Goal: Task Accomplishment & Management: Use online tool/utility

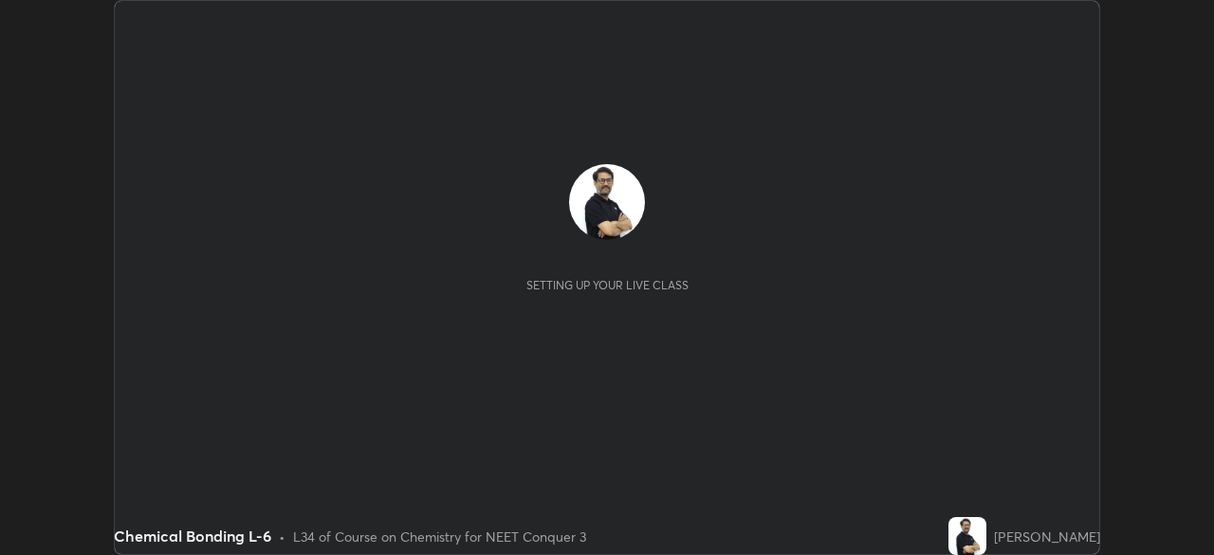
scroll to position [555, 1213]
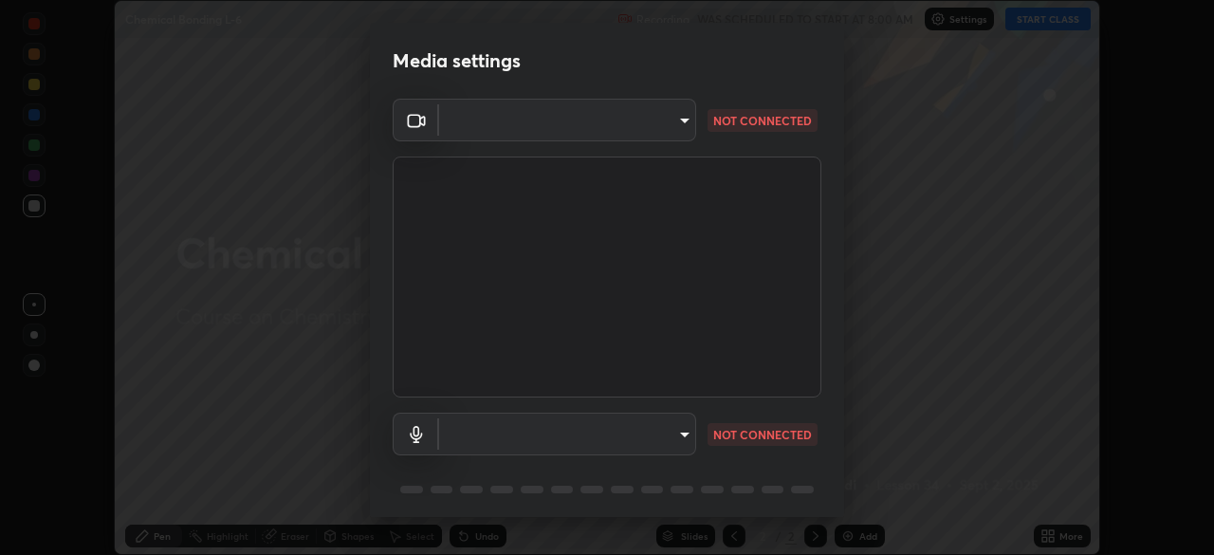
type input "cb8c6b6b4a50c5c6d626de20ccb3fd73f31987ea2ecc1878d3d31a5f1bf4ae53"
click at [490, 433] on body "Erase all Chemical Bonding L-6 Recording WAS SCHEDULED TO START AT 8:00 AM Sett…" at bounding box center [607, 277] width 1214 height 555
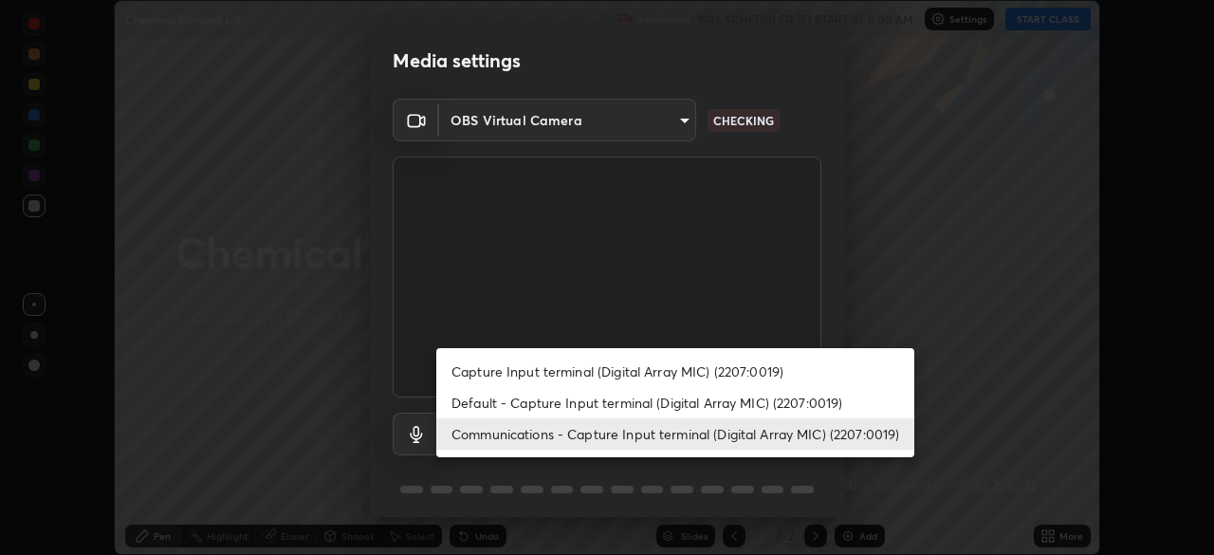
click at [481, 367] on li "Capture Input terminal (Digital Array MIC) (2207:0019)" at bounding box center [675, 371] width 478 height 31
type input "87fe52ed78cfa6ebbe8fde29281e2c7e3f46fe220fe8010125cf3d8283a166bd"
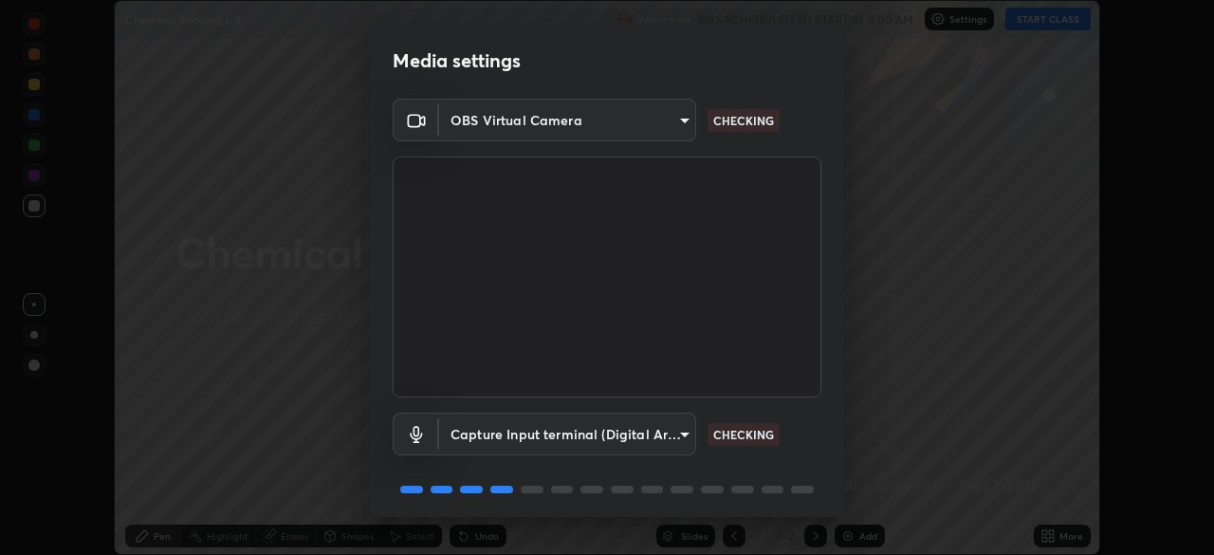
scroll to position [67, 0]
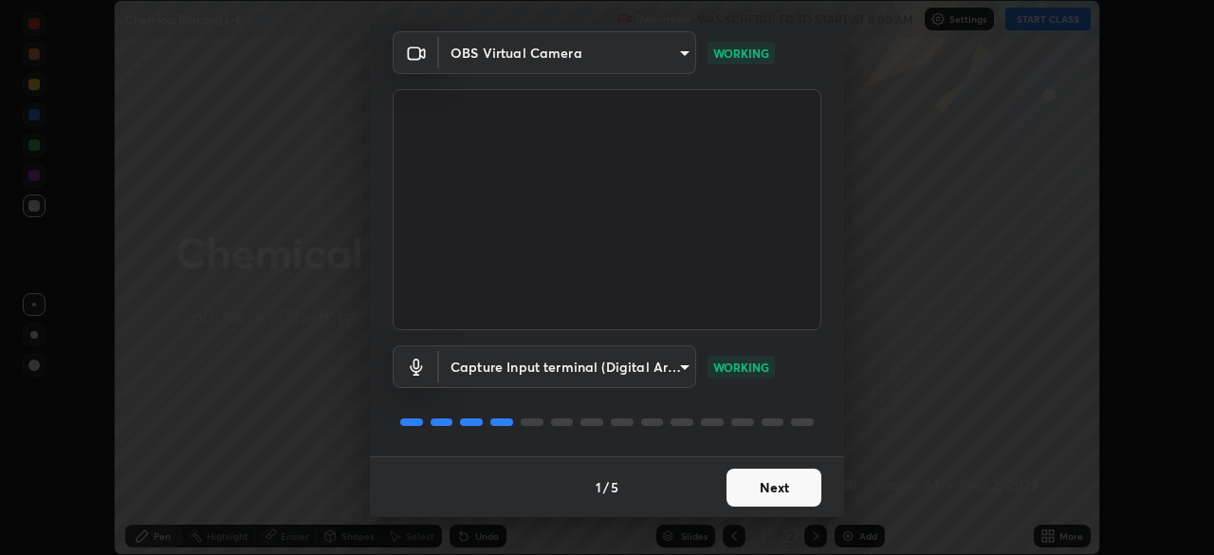
click at [781, 481] on button "Next" at bounding box center [774, 488] width 95 height 38
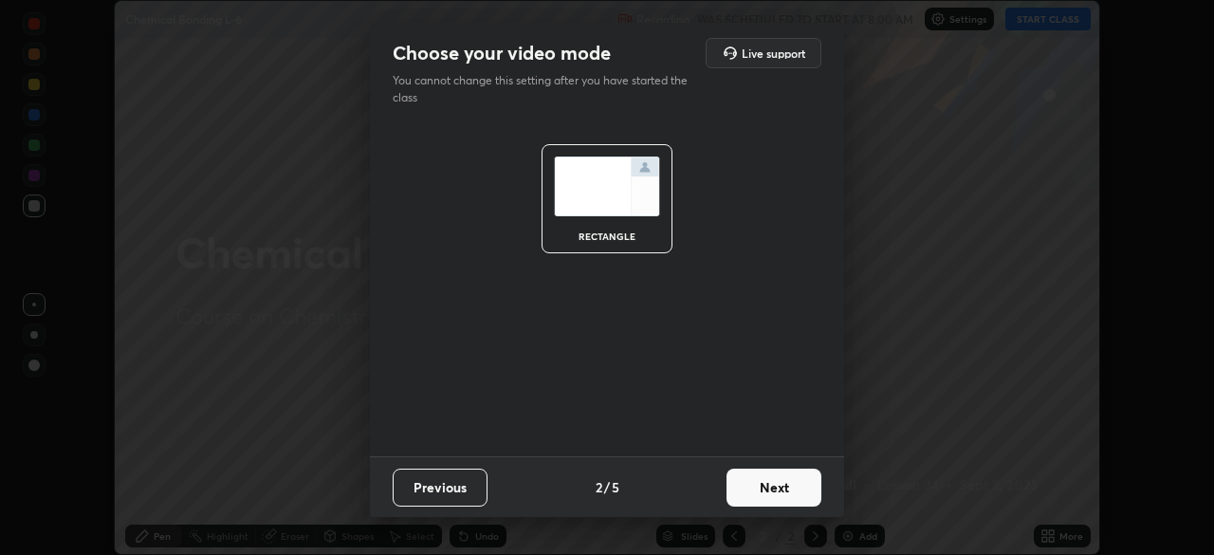
click at [786, 485] on button "Next" at bounding box center [774, 488] width 95 height 38
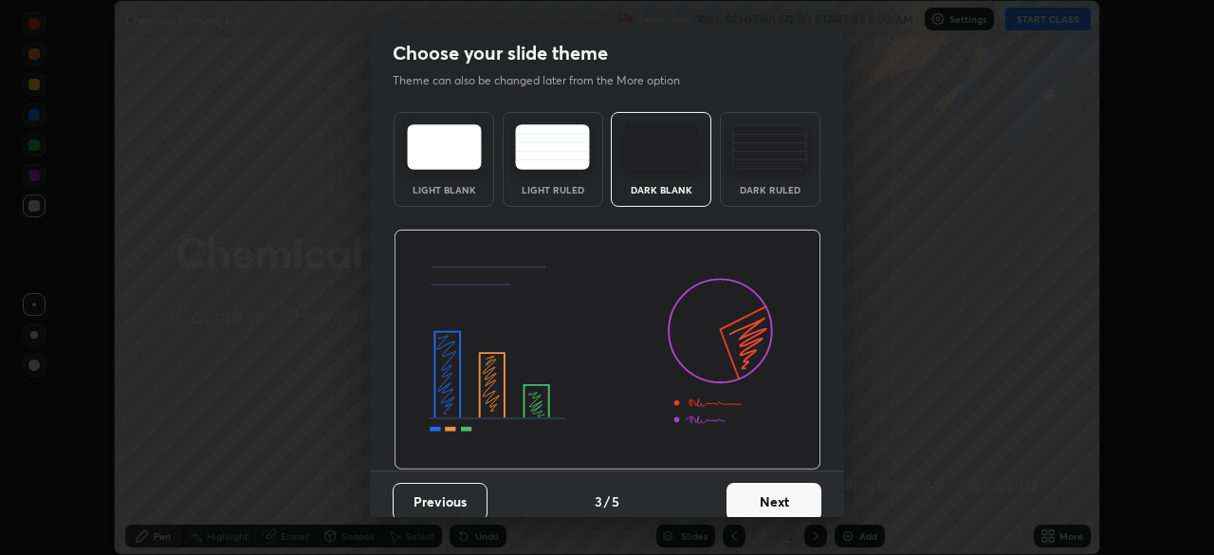
click at [785, 495] on button "Next" at bounding box center [774, 502] width 95 height 38
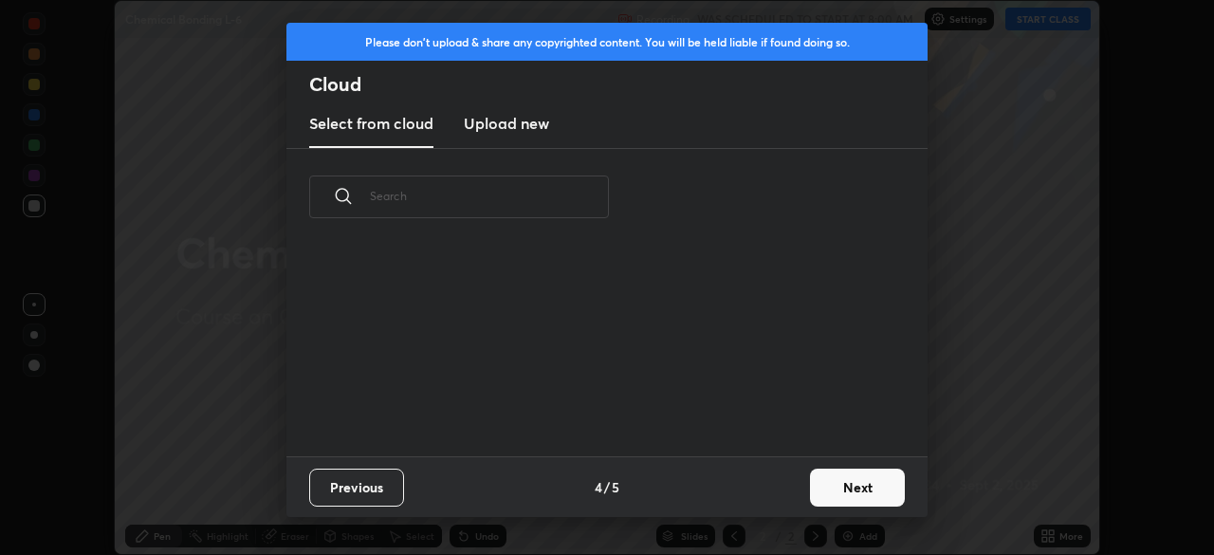
scroll to position [211, 609]
click at [834, 489] on button "Next" at bounding box center [857, 488] width 95 height 38
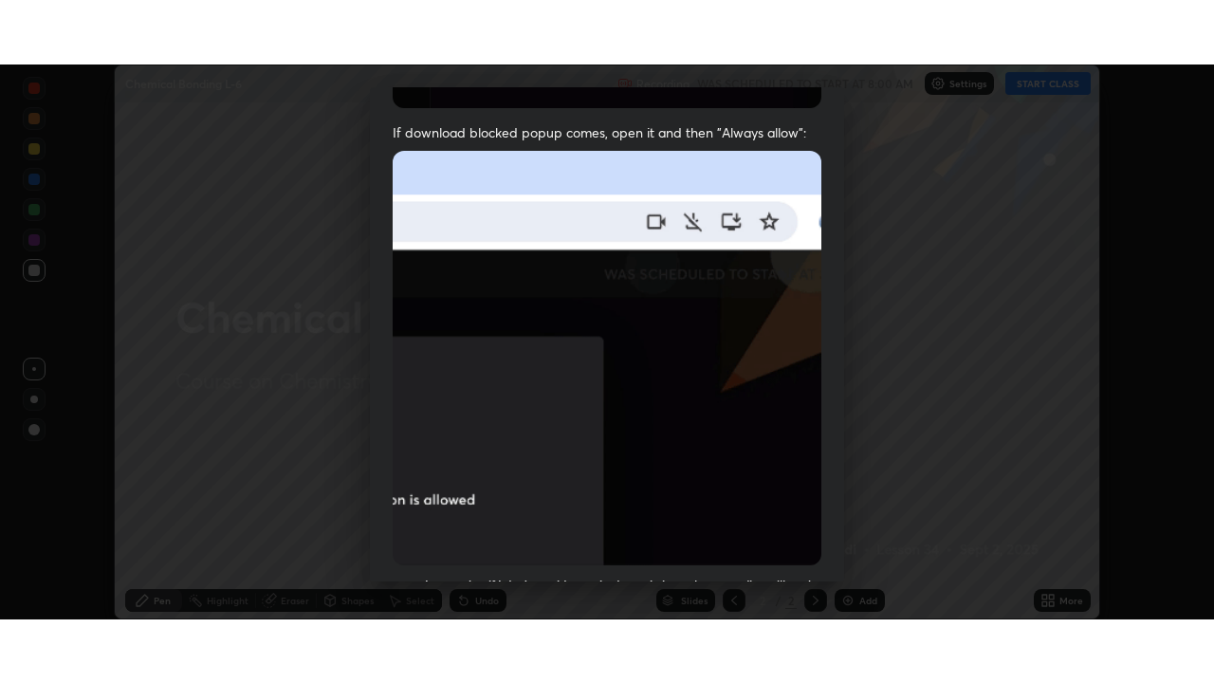
scroll to position [454, 0]
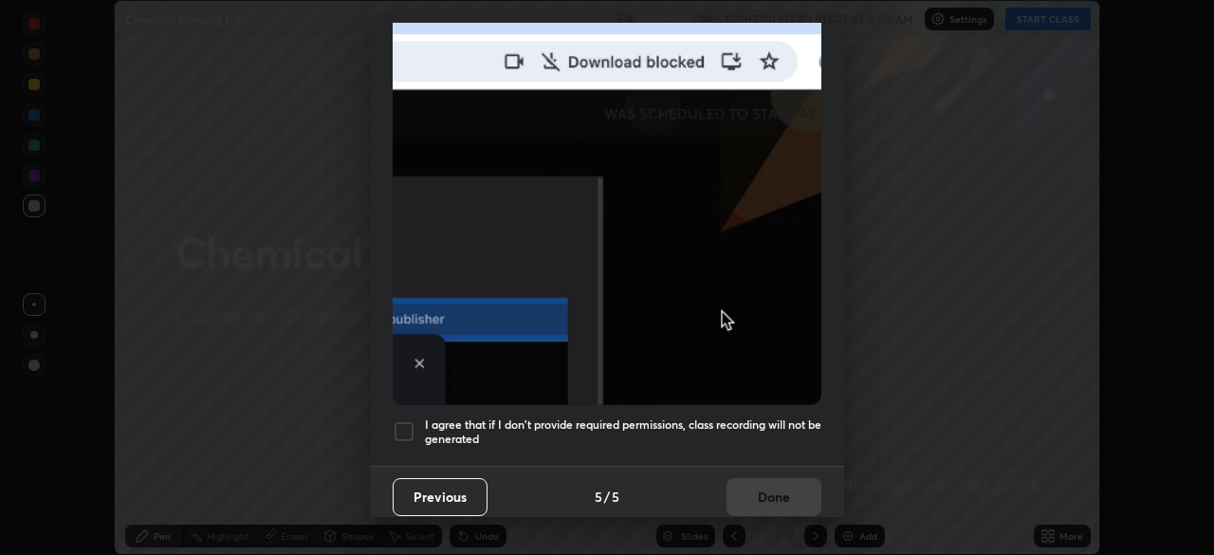
click at [407, 420] on div at bounding box center [404, 431] width 23 height 23
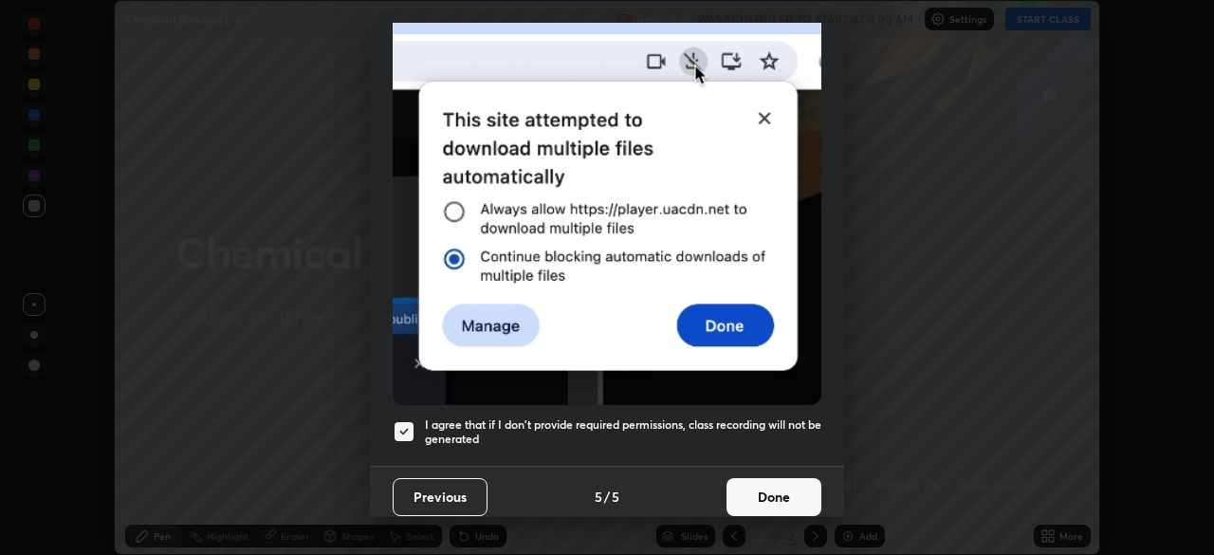
click at [779, 485] on button "Done" at bounding box center [774, 497] width 95 height 38
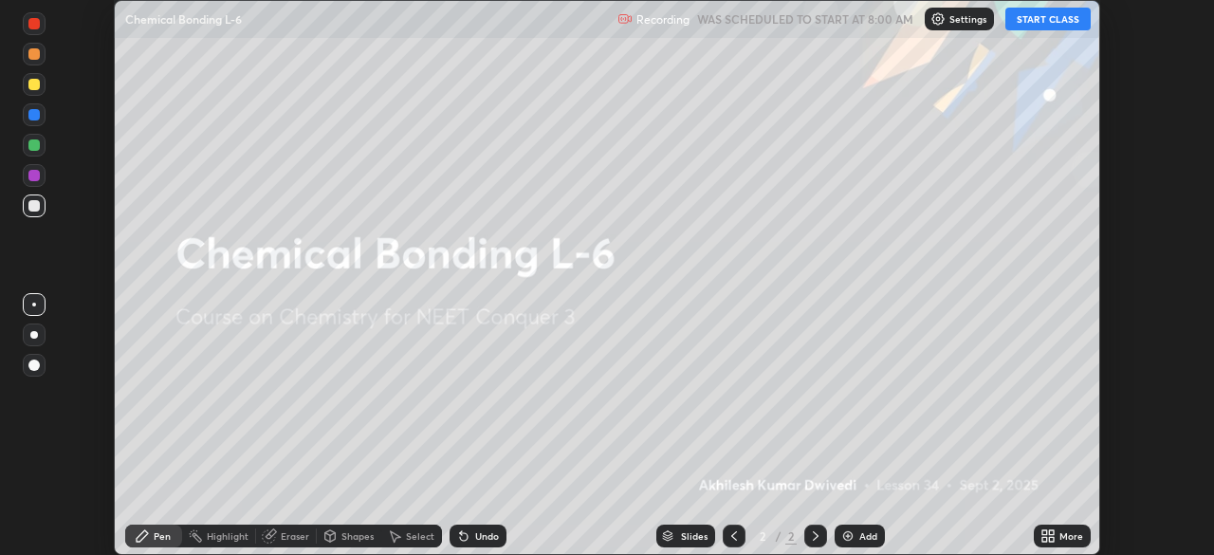
click at [1044, 532] on icon at bounding box center [1045, 532] width 5 height 5
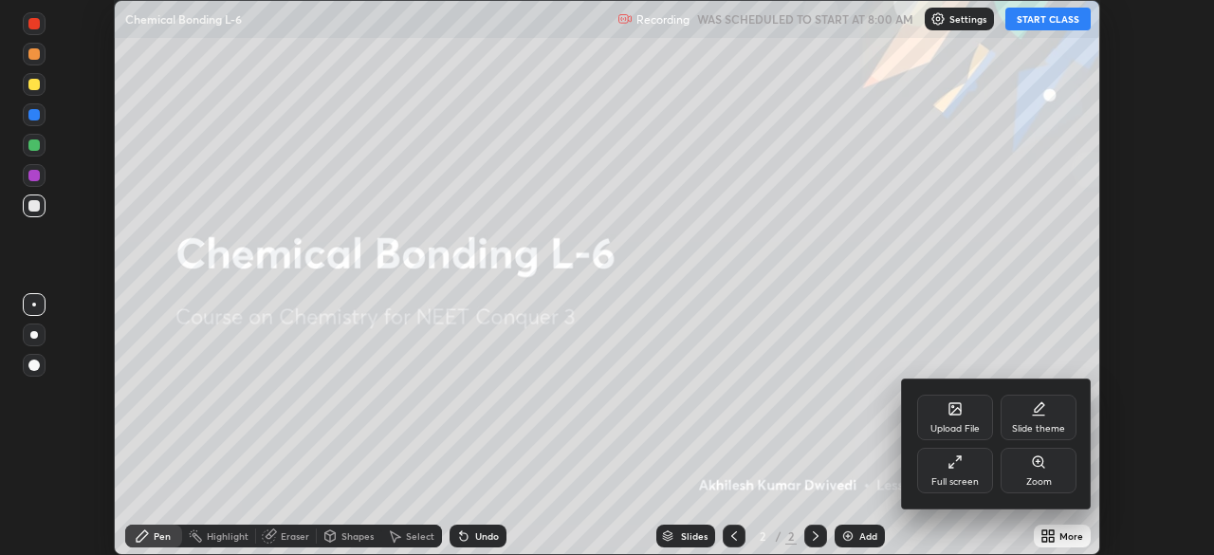
click at [956, 457] on icon at bounding box center [955, 461] width 15 height 15
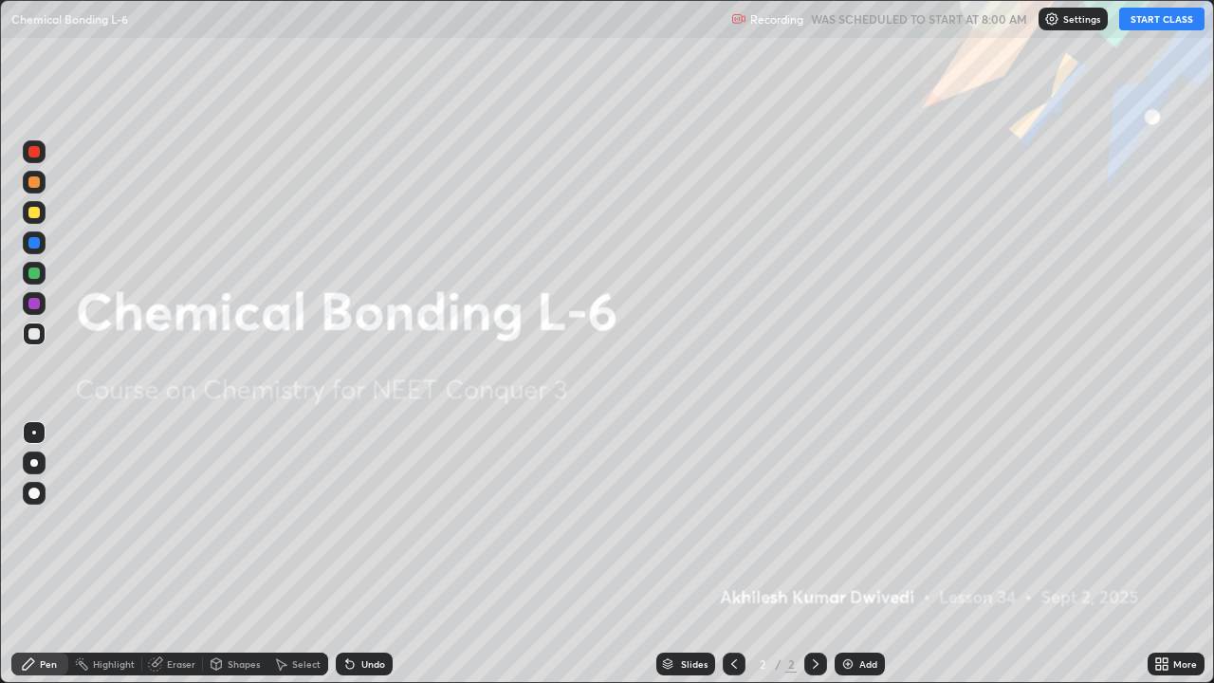
scroll to position [683, 1214]
click at [846, 554] on img at bounding box center [847, 663] width 15 height 15
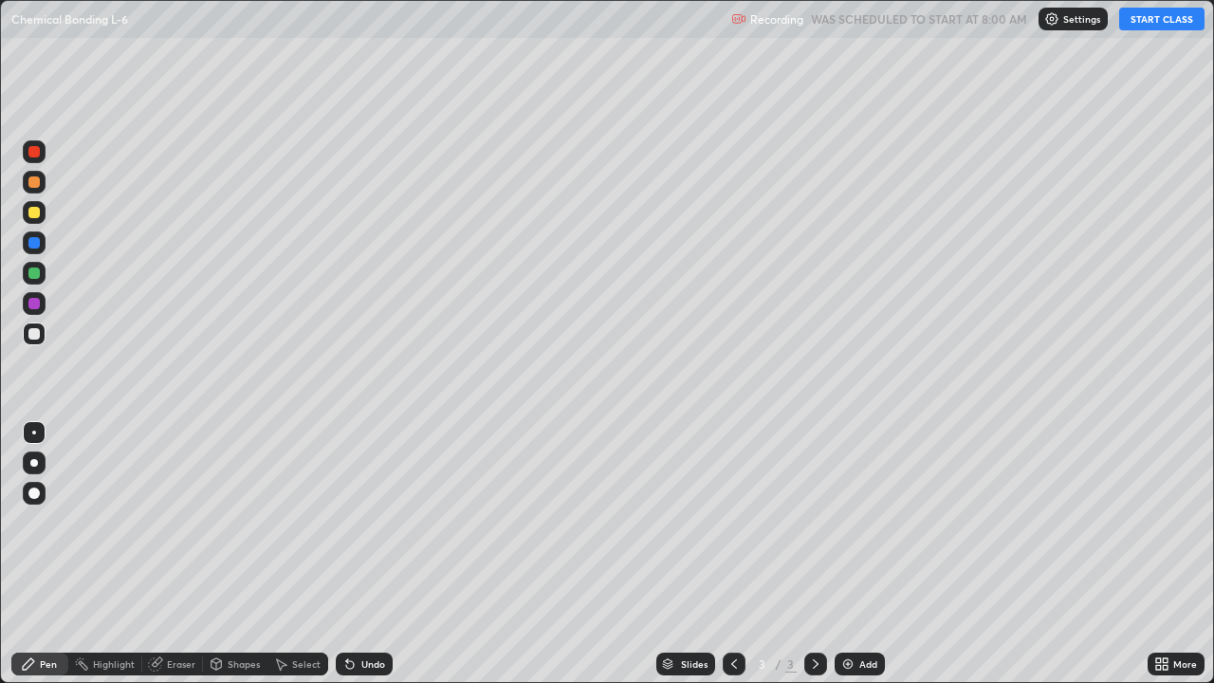
click at [1146, 20] on button "START CLASS" at bounding box center [1161, 19] width 85 height 23
click at [844, 554] on img at bounding box center [847, 663] width 15 height 15
click at [847, 554] on img at bounding box center [847, 663] width 15 height 15
click at [36, 212] on div at bounding box center [33, 212] width 11 height 11
click at [847, 554] on img at bounding box center [847, 663] width 15 height 15
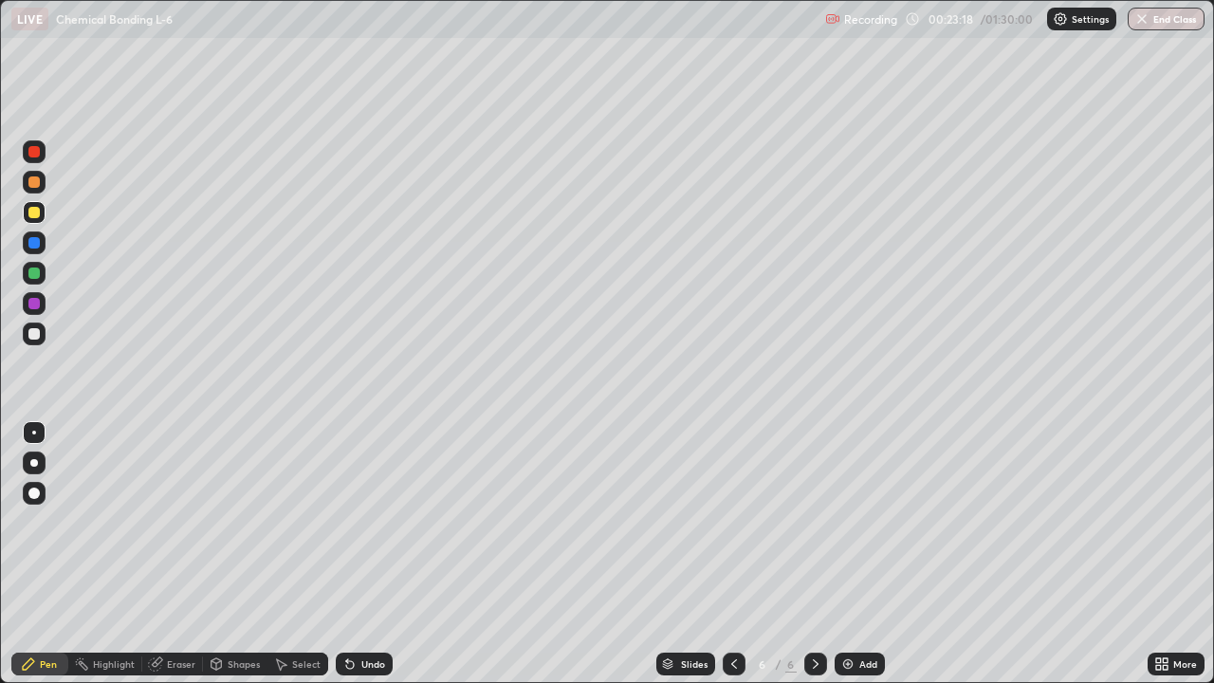
click at [38, 337] on div at bounding box center [33, 333] width 11 height 11
click at [848, 554] on img at bounding box center [847, 663] width 15 height 15
click at [38, 212] on div at bounding box center [33, 212] width 11 height 11
click at [844, 554] on img at bounding box center [847, 663] width 15 height 15
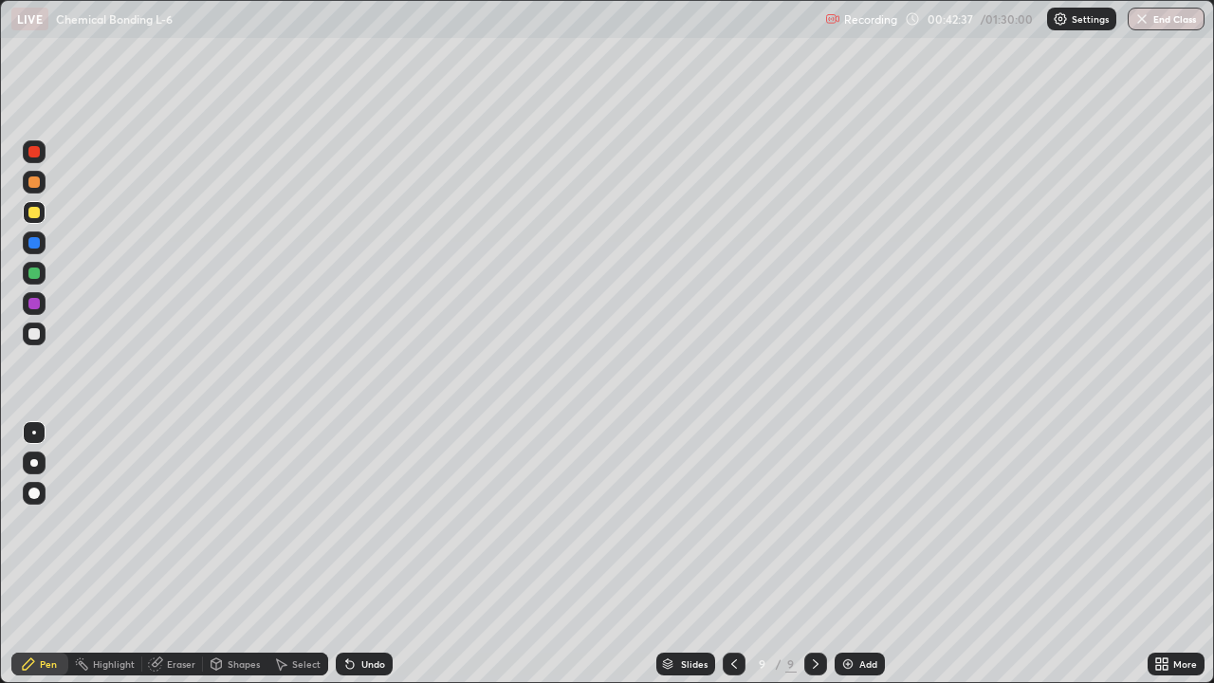
click at [35, 336] on div at bounding box center [33, 333] width 11 height 11
click at [846, 554] on img at bounding box center [847, 663] width 15 height 15
click at [844, 554] on img at bounding box center [847, 663] width 15 height 15
click at [851, 554] on img at bounding box center [847, 663] width 15 height 15
click at [847, 554] on img at bounding box center [847, 663] width 15 height 15
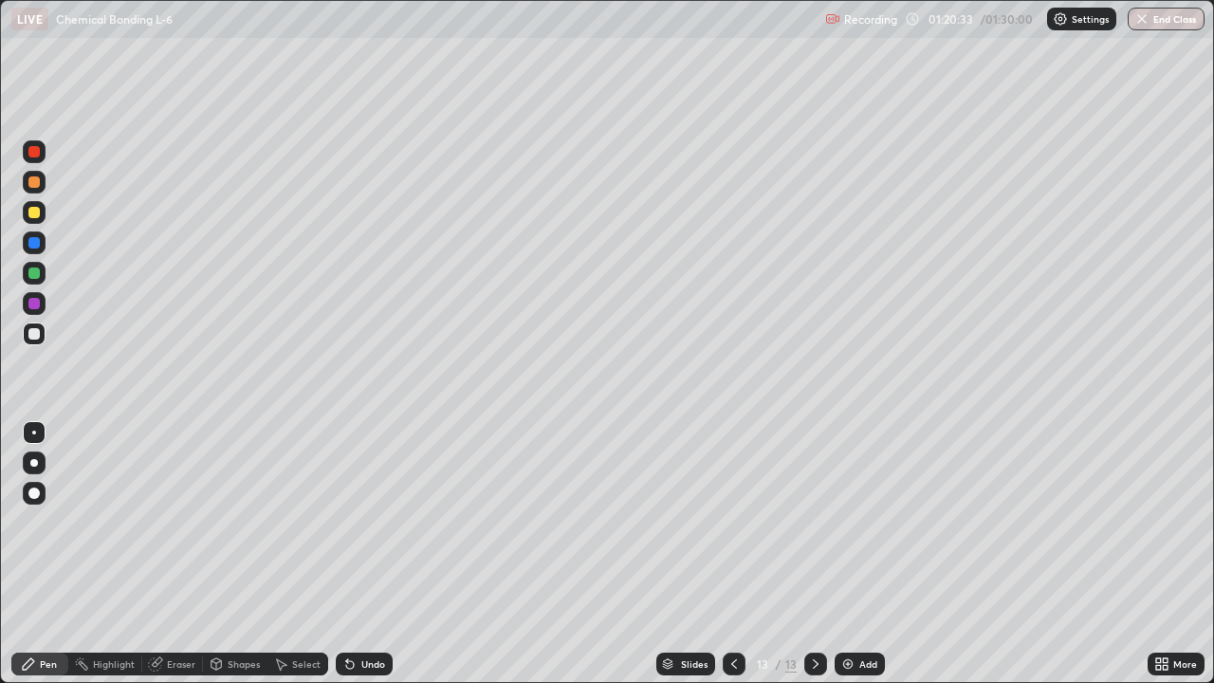
click at [1159, 20] on button "End Class" at bounding box center [1166, 19] width 77 height 23
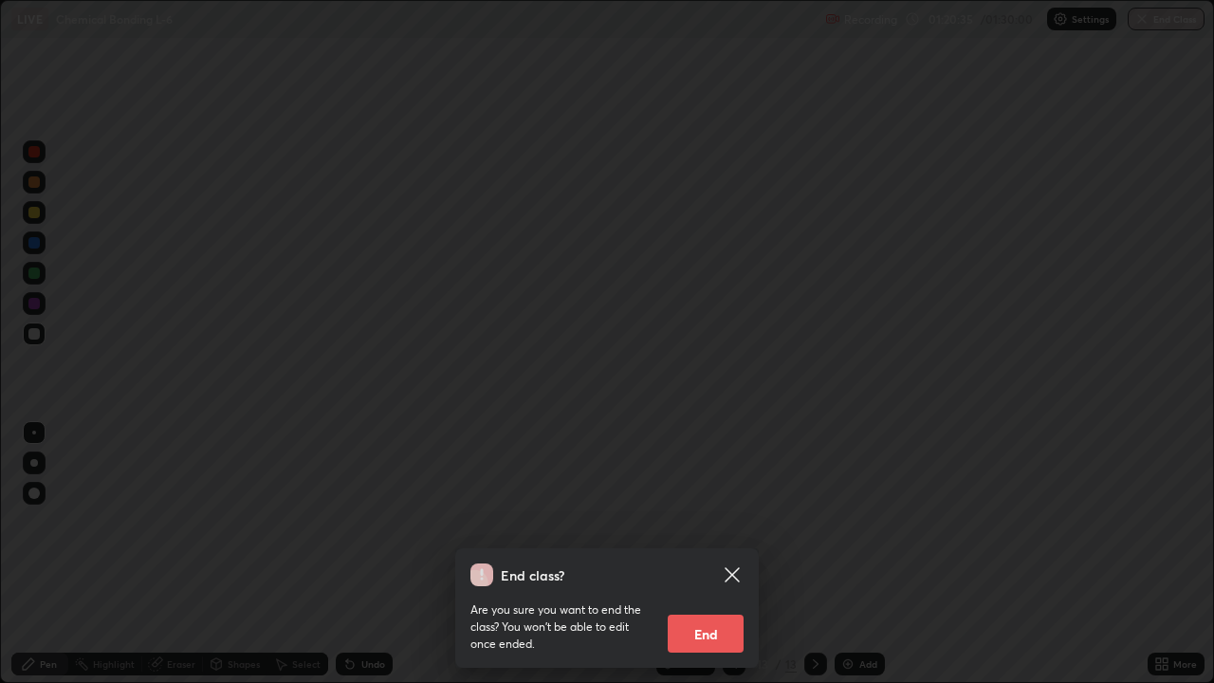
click at [711, 554] on button "End" at bounding box center [706, 634] width 76 height 38
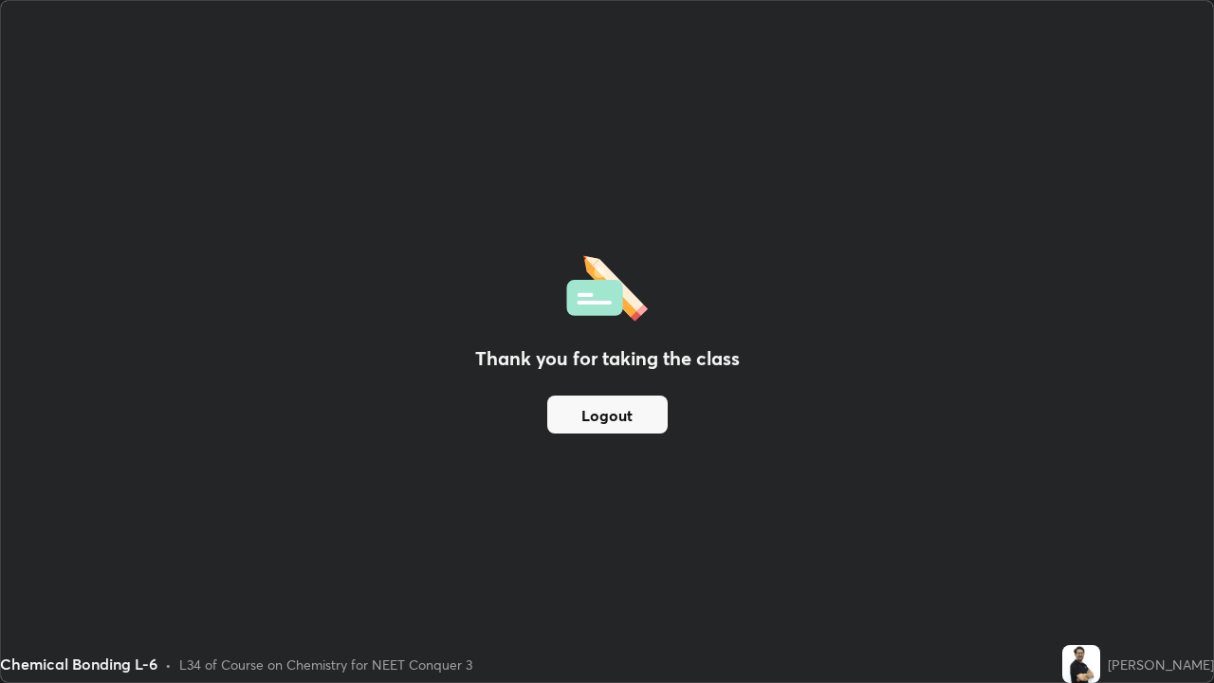
click at [643, 409] on button "Logout" at bounding box center [607, 415] width 120 height 38
